Goal: Navigation & Orientation: Find specific page/section

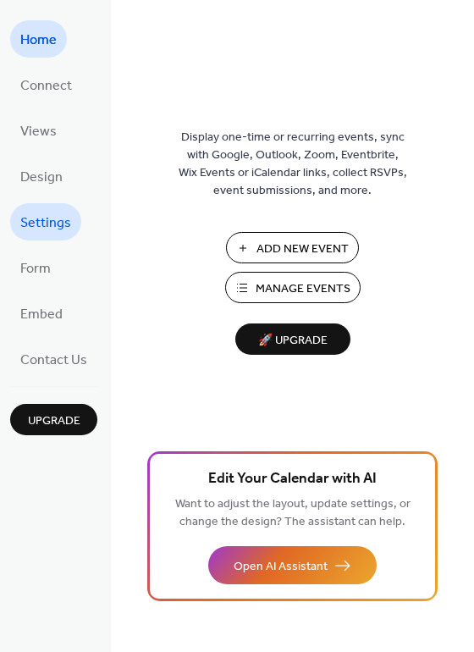
click at [43, 220] on span "Settings" at bounding box center [45, 223] width 51 height 27
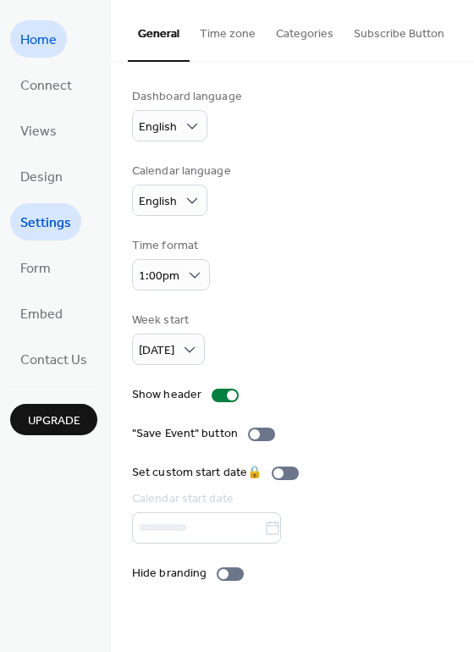
click at [25, 40] on span "Home" at bounding box center [38, 40] width 36 height 27
